Goal: Transaction & Acquisition: Download file/media

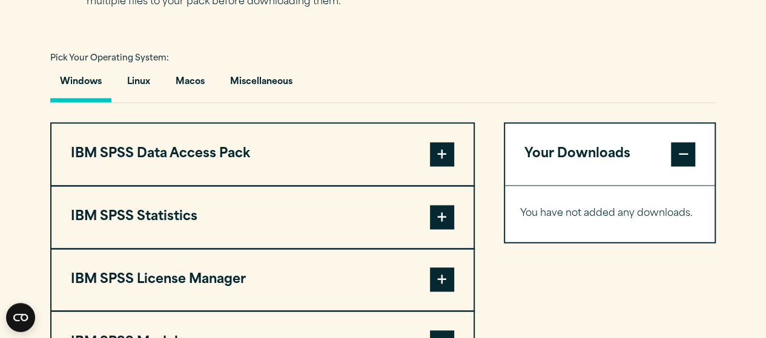
scroll to position [848, 0]
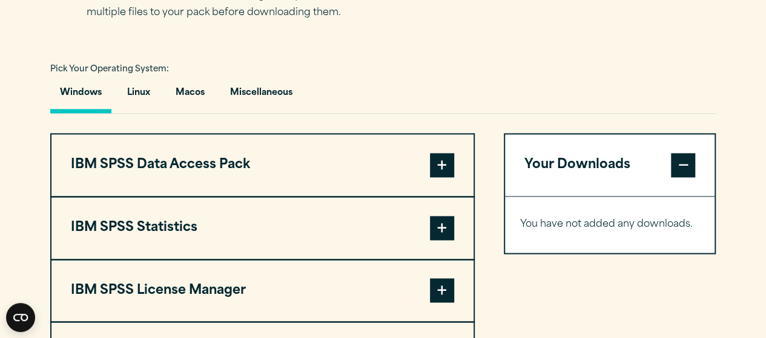
click at [436, 231] on span at bounding box center [442, 228] width 24 height 24
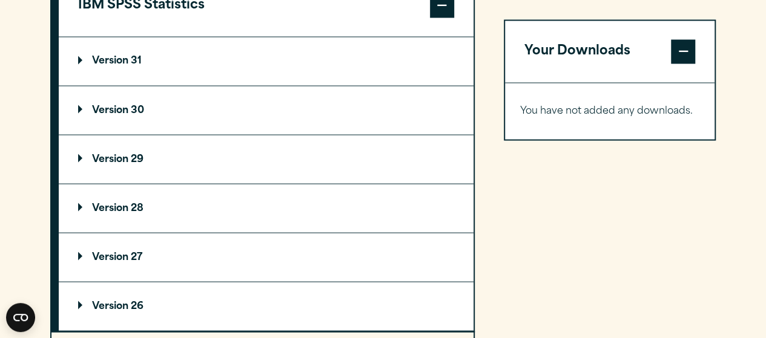
scroll to position [1090, 0]
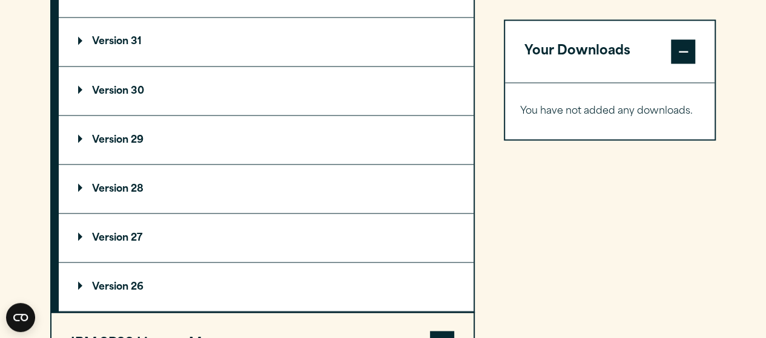
click at [84, 131] on summary "Version 29" at bounding box center [266, 140] width 415 height 48
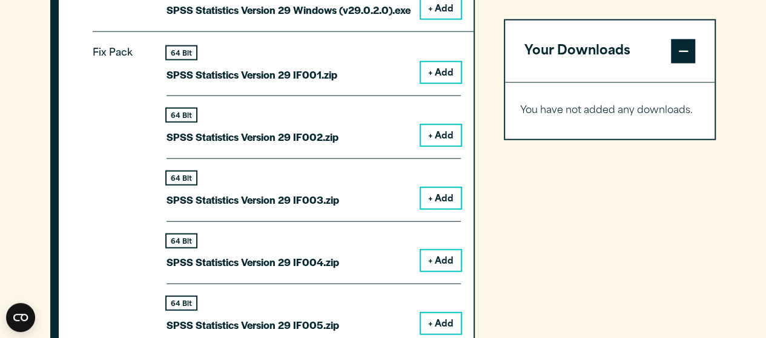
scroll to position [1272, 0]
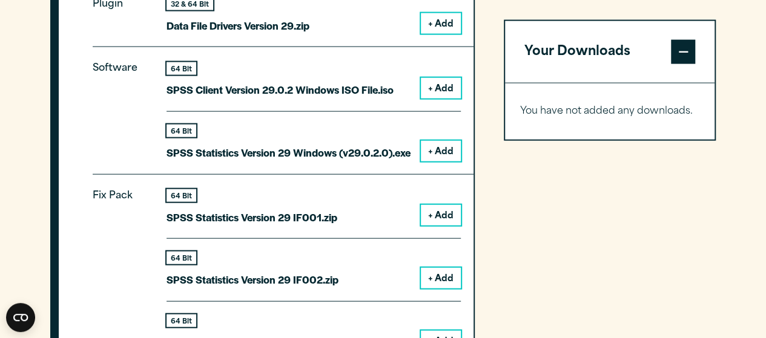
click at [427, 151] on button "+ Add" at bounding box center [441, 151] width 40 height 21
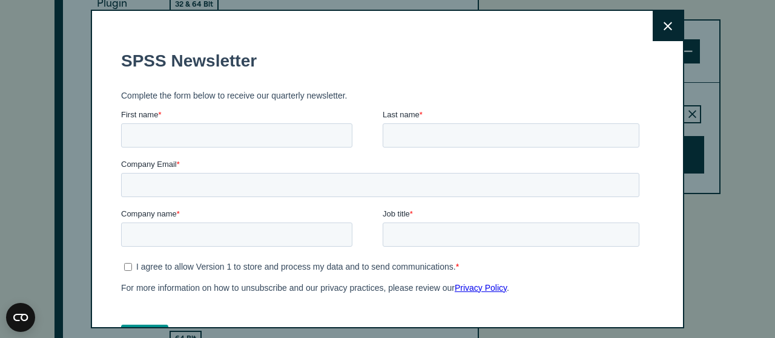
click at [653, 34] on button "Close" at bounding box center [668, 26] width 30 height 30
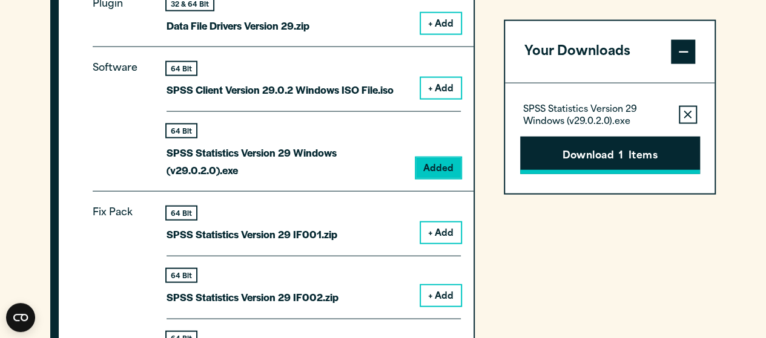
click at [613, 164] on button "Download 1 Items" at bounding box center [610, 155] width 180 height 38
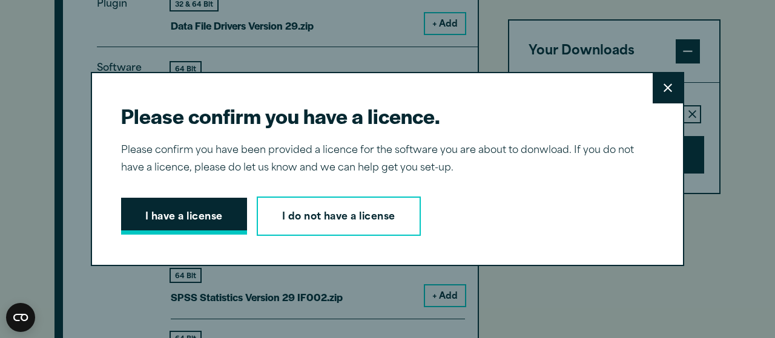
click at [201, 225] on button "I have a license" at bounding box center [184, 217] width 126 height 38
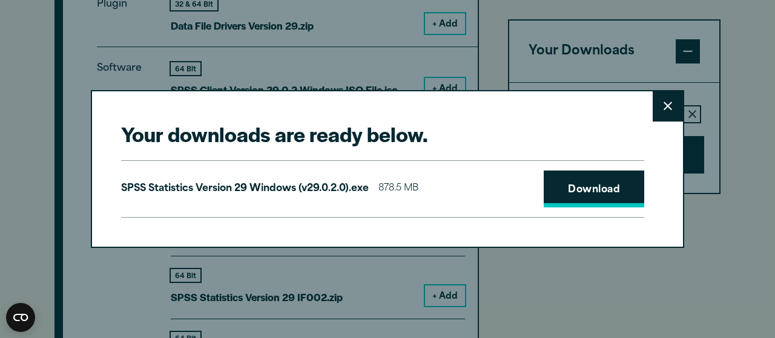
click at [558, 200] on link "Download" at bounding box center [594, 190] width 101 height 38
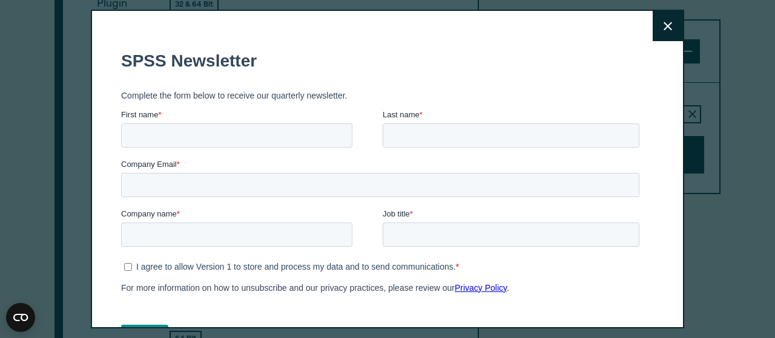
click at [655, 33] on button "Close" at bounding box center [668, 26] width 30 height 30
